Goal: Transaction & Acquisition: Book appointment/travel/reservation

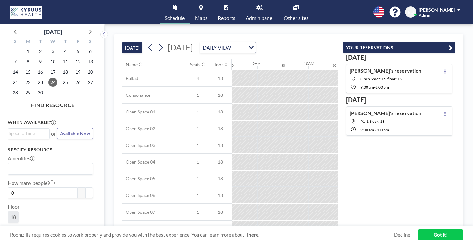
scroll to position [0, 438]
click at [61, 78] on span "25" at bounding box center [65, 82] width 9 height 9
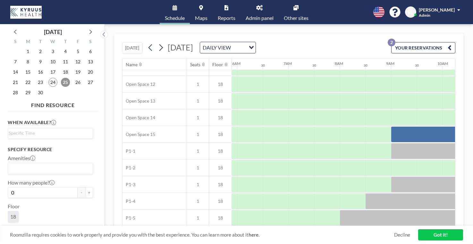
scroll to position [212, 303]
click at [36, 88] on span "30" at bounding box center [40, 92] width 9 height 9
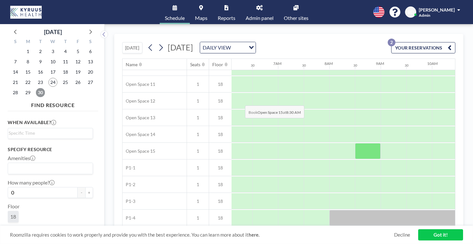
scroll to position [195, 312]
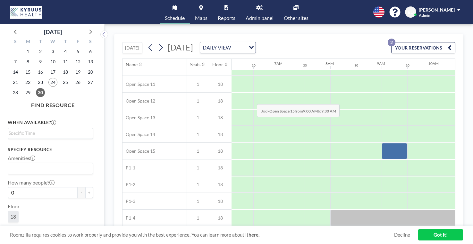
click at [382, 143] on div at bounding box center [395, 151] width 26 height 16
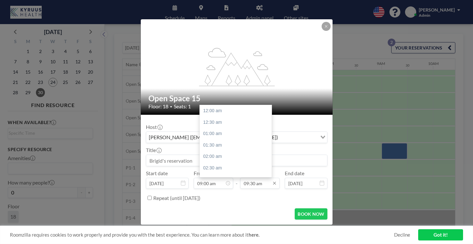
scroll to position [195, 0]
click at [254, 178] on input "09:30 am" at bounding box center [259, 183] width 39 height 11
click at [215, 178] on div "05:00 pm" at bounding box center [236, 184] width 72 height 12
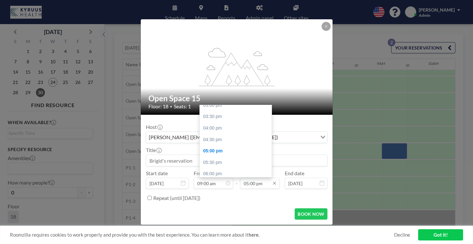
click at [249, 178] on input "05:00 pm" at bounding box center [259, 183] width 39 height 11
click at [212, 168] on div "06:00 pm" at bounding box center [236, 174] width 72 height 12
type input "06:00 pm"
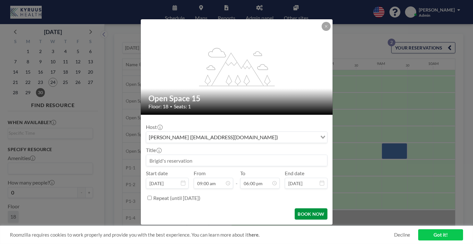
click at [299, 208] on button "BOOK NOW" at bounding box center [311, 213] width 32 height 11
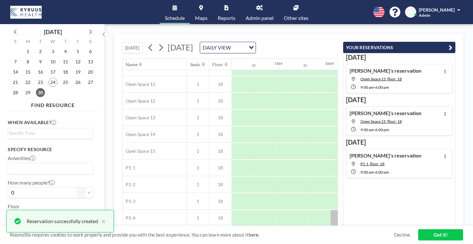
scroll to position [0, 0]
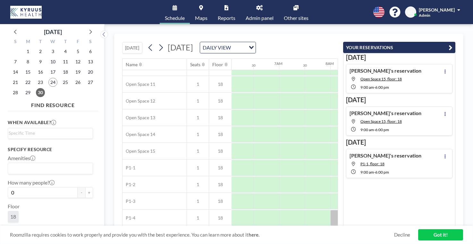
click at [290, 10] on link "Other sites" at bounding box center [296, 12] width 35 height 24
